Goal: Check status: Check status

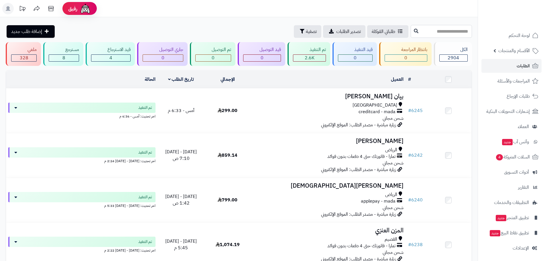
click at [442, 31] on input "text" at bounding box center [441, 31] width 61 height 13
type input "*"
type input "****"
